Goal: Task Accomplishment & Management: Manage account settings

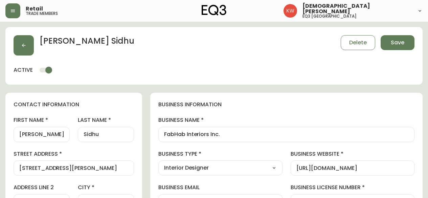
select select "AB"
select select "CA"
select select "CA_EN"
select select "Other"
select select "Interior Designer"
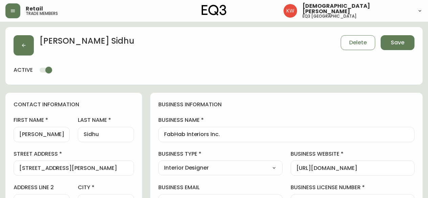
select select "cjw10z96m00006gs08l3o91tv"
select select "false"
click at [26, 46] on icon "button" at bounding box center [23, 45] width 5 height 5
click at [402, 41] on span "Save" at bounding box center [398, 42] width 14 height 7
select select
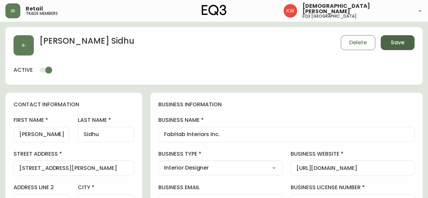
type input "Other"
select select "Other"
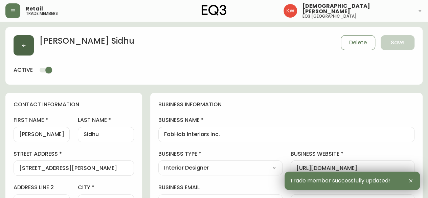
click at [31, 42] on button "button" at bounding box center [24, 45] width 20 height 20
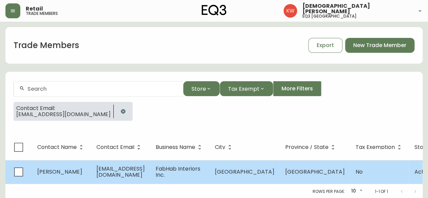
click at [149, 175] on td "[EMAIL_ADDRESS][DOMAIN_NAME]" at bounding box center [120, 172] width 59 height 24
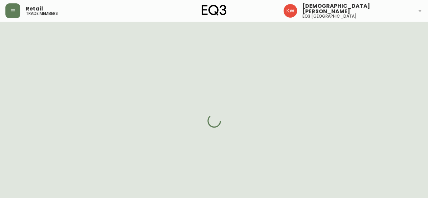
select select "AB"
select select "CA"
select select "CA_EN"
select select "Other"
select select "Interior Designer"
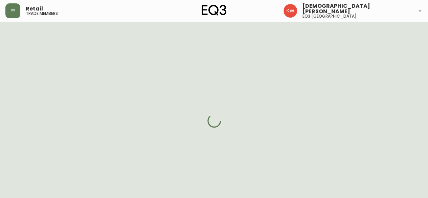
select select "cjw10z96m00006gs08l3o91tv"
select select "false"
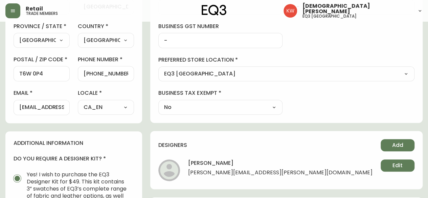
scroll to position [203, 0]
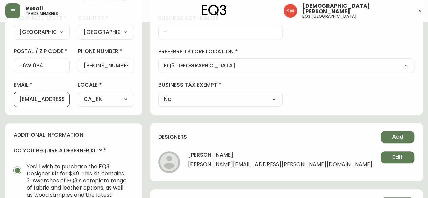
drag, startPoint x: 68, startPoint y: 94, endPoint x: 12, endPoint y: 95, distance: 56.2
click at [12, 95] on div "contact information first name [PERSON_NAME] last name [PERSON_NAME][GEOGRAPHIC…" at bounding box center [73, 2] width 137 height 225
